Goal: Navigation & Orientation: Find specific page/section

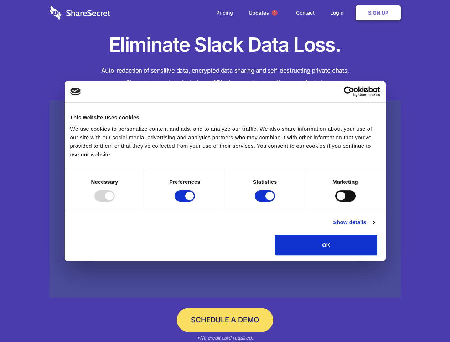
click at [115, 201] on div at bounding box center [104, 195] width 20 height 11
click at [195, 201] on input "Preferences" at bounding box center [184, 195] width 20 height 11
checkbox input "false"
click at [266, 201] on input "Statistics" at bounding box center [264, 195] width 20 height 11
checkbox input "false"
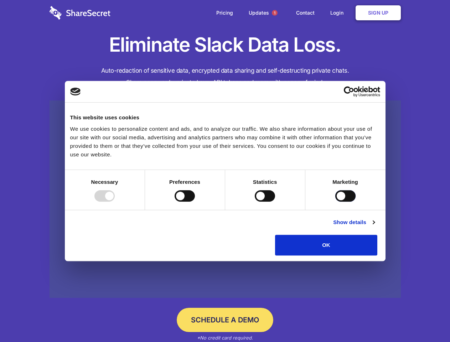
click at [335, 201] on input "Marketing" at bounding box center [345, 195] width 20 height 11
checkbox input "true"
click at [374, 226] on link "Show details" at bounding box center [353, 222] width 41 height 9
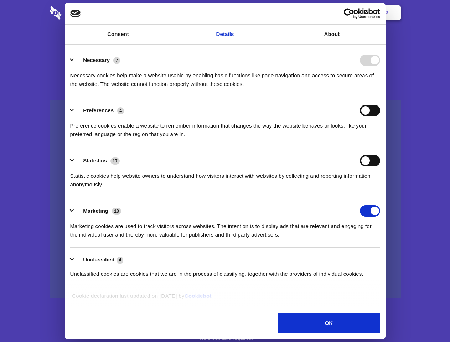
click at [380, 97] on li "Necessary 7 Necessary cookies help make a website usable by enabling basic func…" at bounding box center [225, 72] width 310 height 50
click at [274, 13] on span "1" at bounding box center [275, 13] width 6 height 6
